Goal: Use online tool/utility: Utilize a website feature to perform a specific function

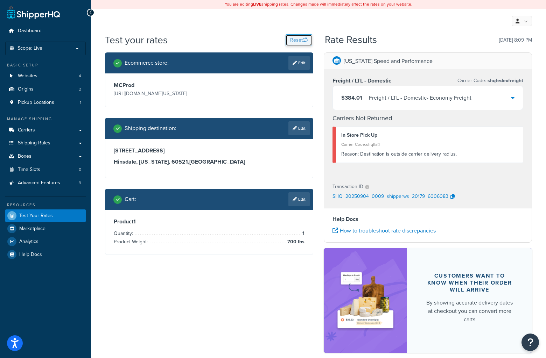
click at [303, 39] on icon "button" at bounding box center [305, 39] width 5 height 5
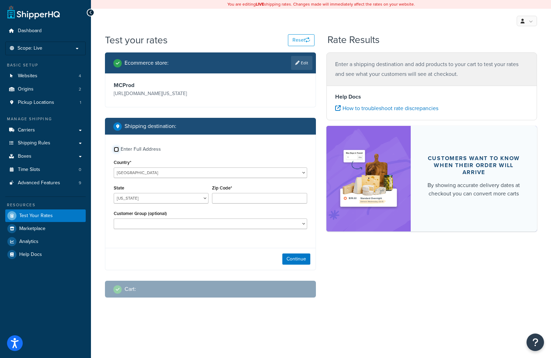
click at [117, 150] on input "Enter Full Address" at bounding box center [116, 149] width 5 height 5
checkbox input "true"
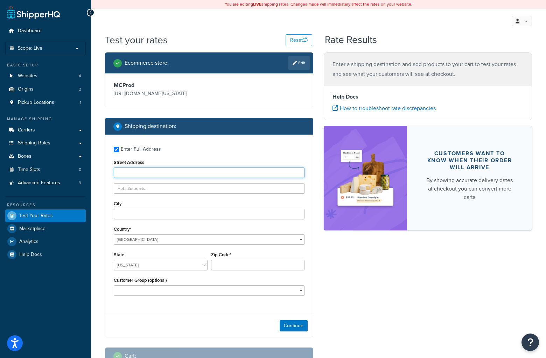
click at [143, 170] on input "Street Address" at bounding box center [209, 173] width 191 height 10
paste input "[STREET_ADDRESS]"
type input "[STREET_ADDRESS]"
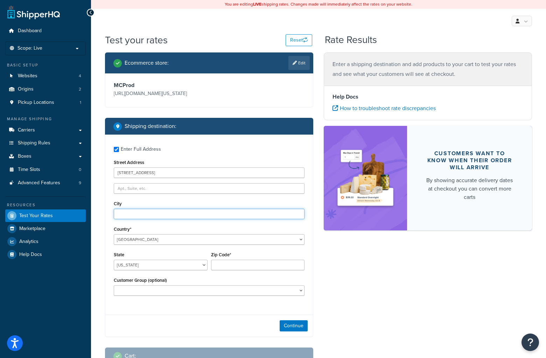
click at [140, 213] on input "City" at bounding box center [209, 214] width 191 height 10
type input "[GEOGRAPHIC_DATA]"
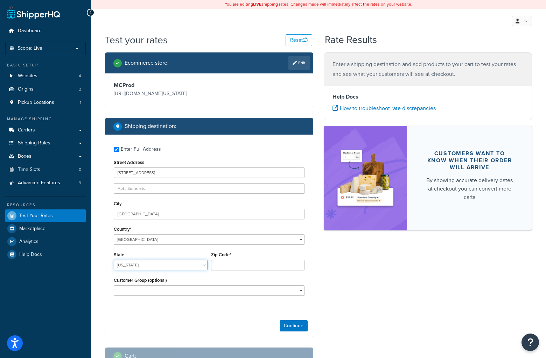
select select "[GEOGRAPHIC_DATA]"
type input "75201"
click at [293, 324] on button "Continue" at bounding box center [294, 326] width 28 height 11
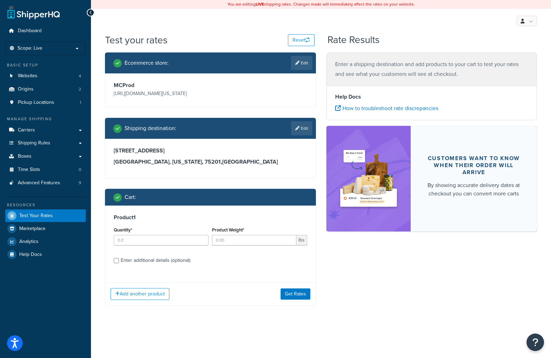
click at [153, 234] on div "Quantity*" at bounding box center [161, 235] width 95 height 20
click at [152, 238] on input "Quantity*" at bounding box center [161, 240] width 95 height 10
type input "1"
click at [284, 245] on input "36.6" at bounding box center [254, 240] width 84 height 10
type input "36.6"
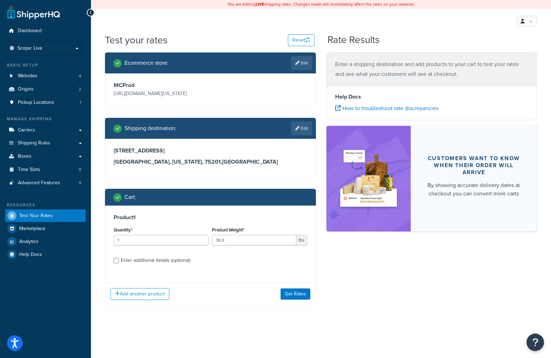
click at [284, 266] on label "Enter additional details (optional)" at bounding box center [214, 259] width 187 height 11
click at [119, 264] on input "Enter additional details (optional)" at bounding box center [116, 260] width 5 height 5
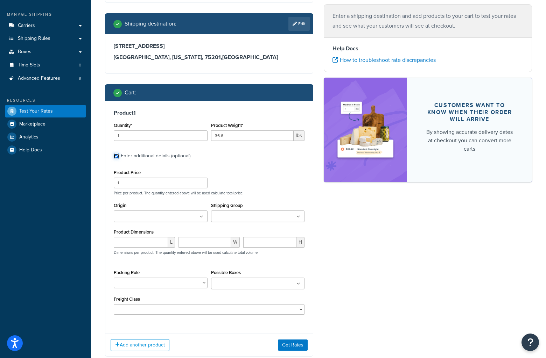
scroll to position [105, 0]
click at [115, 154] on input "Enter additional details (optional)" at bounding box center [116, 155] width 5 height 5
checkbox input "false"
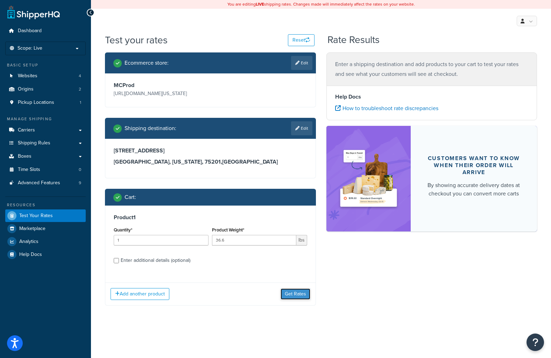
click at [294, 293] on button "Get Rates" at bounding box center [296, 294] width 30 height 11
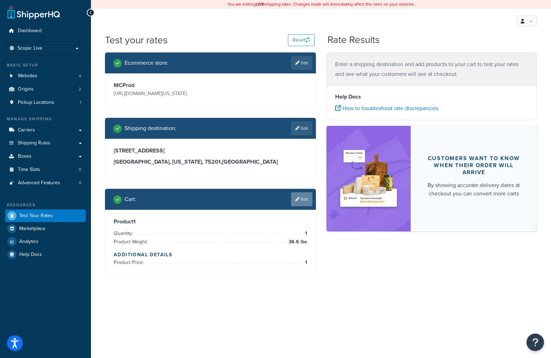
click at [310, 194] on link "Edit" at bounding box center [301, 199] width 21 height 14
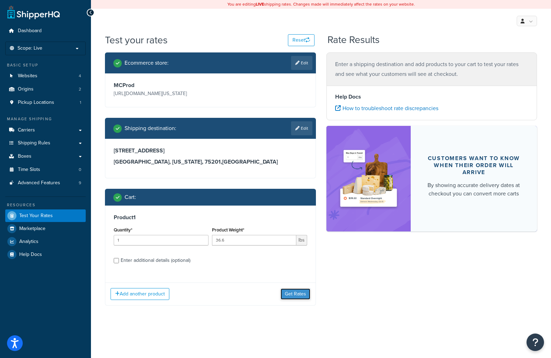
click at [296, 290] on button "Get Rates" at bounding box center [296, 294] width 30 height 11
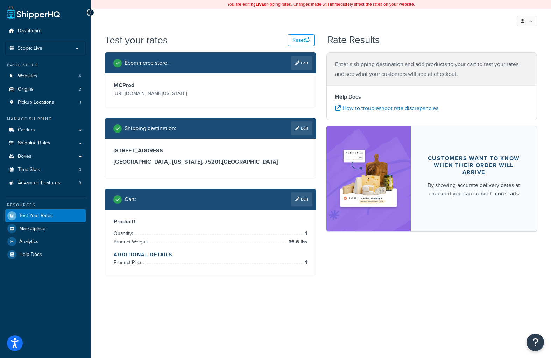
click at [376, 278] on div "Ecommerce store : Edit MCProd [URL][DOMAIN_NAME][US_STATE] Shipping destination…" at bounding box center [321, 169] width 443 height 234
click at [27, 28] on span "Dashboard" at bounding box center [30, 31] width 24 height 6
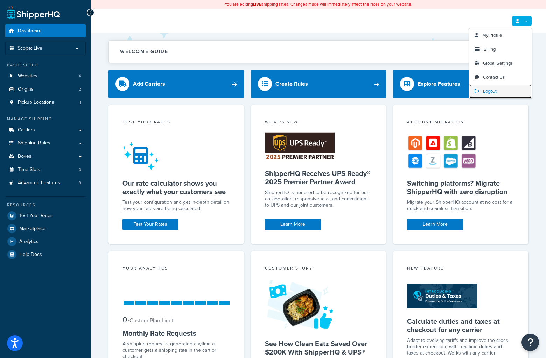
click at [492, 92] on span "Logout" at bounding box center [490, 91] width 14 height 7
click at [486, 91] on span "Logout" at bounding box center [490, 91] width 14 height 7
click at [489, 90] on span "Logout" at bounding box center [490, 91] width 14 height 7
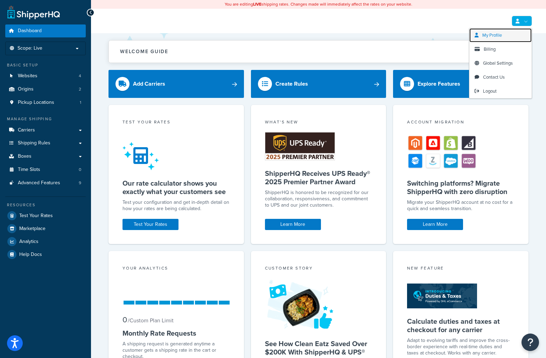
click at [491, 37] on span "My Profile" at bounding box center [492, 35] width 20 height 7
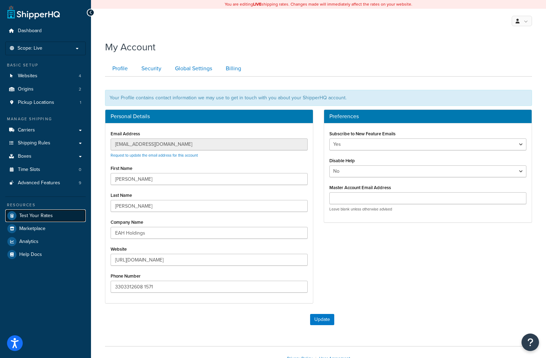
click at [29, 215] on span "Test Your Rates" at bounding box center [36, 216] width 34 height 6
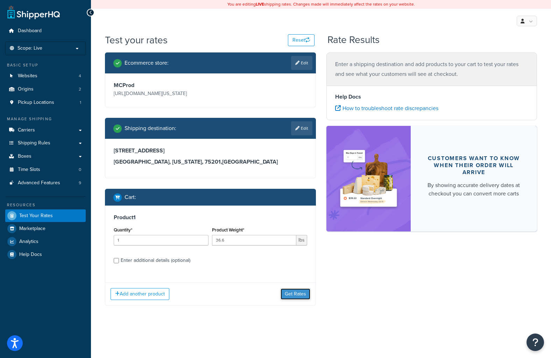
click at [292, 293] on button "Get Rates" at bounding box center [296, 294] width 30 height 11
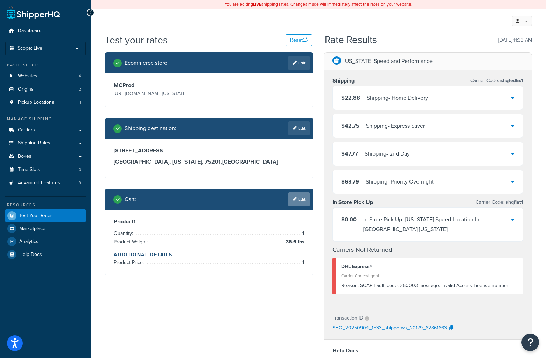
click at [301, 198] on link "Edit" at bounding box center [298, 199] width 21 height 14
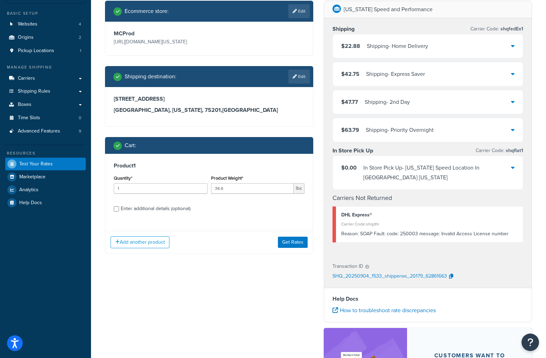
scroll to position [70, 0]
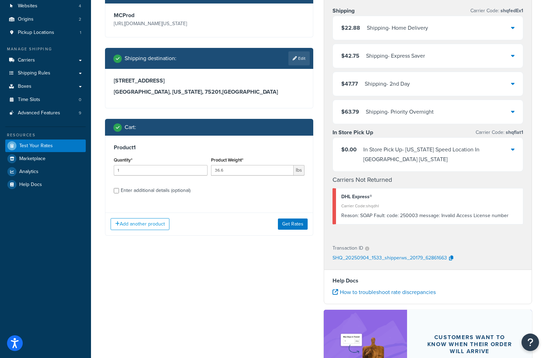
click at [142, 190] on div "Enter additional details (optional)" at bounding box center [156, 191] width 70 height 10
click at [119, 190] on input "Enter additional details (optional)" at bounding box center [116, 190] width 5 height 5
checkbox input "true"
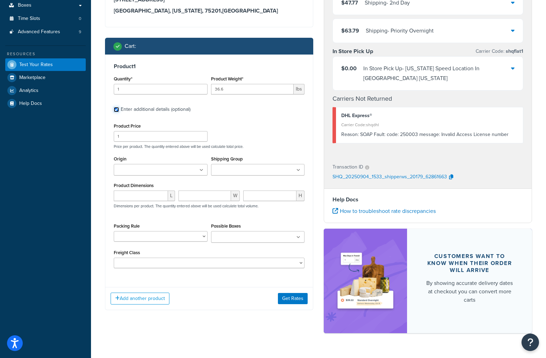
scroll to position [169, 0]
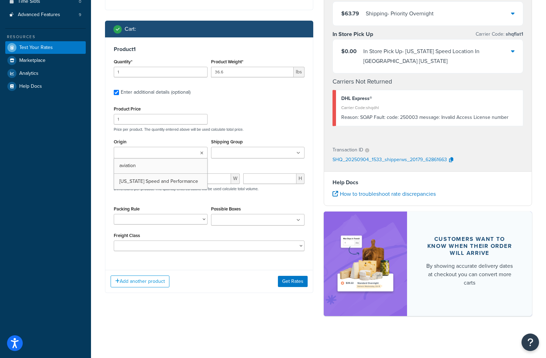
click at [202, 152] on icon at bounding box center [201, 153] width 3 height 4
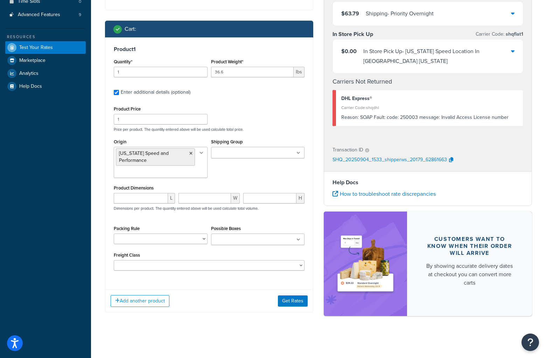
click at [163, 215] on div "Product Price 1 Price per product. The quantity entered above will be used calc…" at bounding box center [209, 187] width 191 height 167
click at [151, 193] on input "number" at bounding box center [141, 198] width 54 height 10
type input "22"
click at [208, 193] on input "number" at bounding box center [204, 198] width 52 height 10
type input "11"
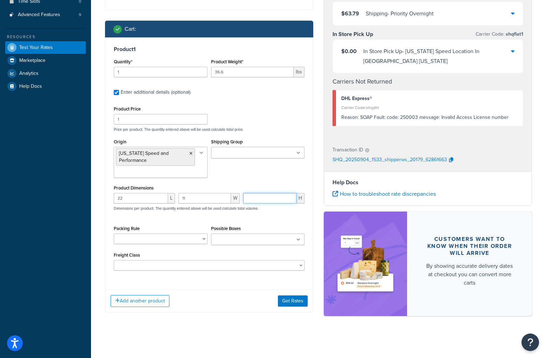
click at [256, 193] on input "number" at bounding box center [269, 198] width 53 height 10
type input "44"
click at [195, 303] on div "Add another product Get Rates" at bounding box center [209, 301] width 208 height 23
click at [290, 296] on button "Get Rates" at bounding box center [293, 301] width 30 height 11
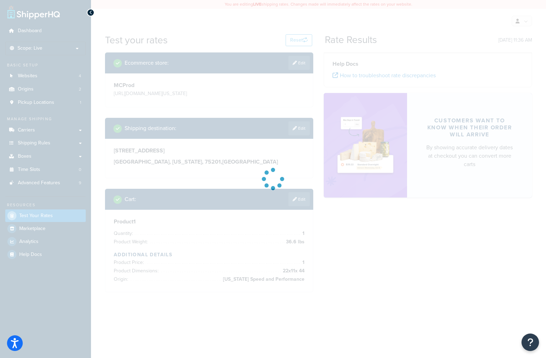
scroll to position [0, 0]
